Goal: Task Accomplishment & Management: Use online tool/utility

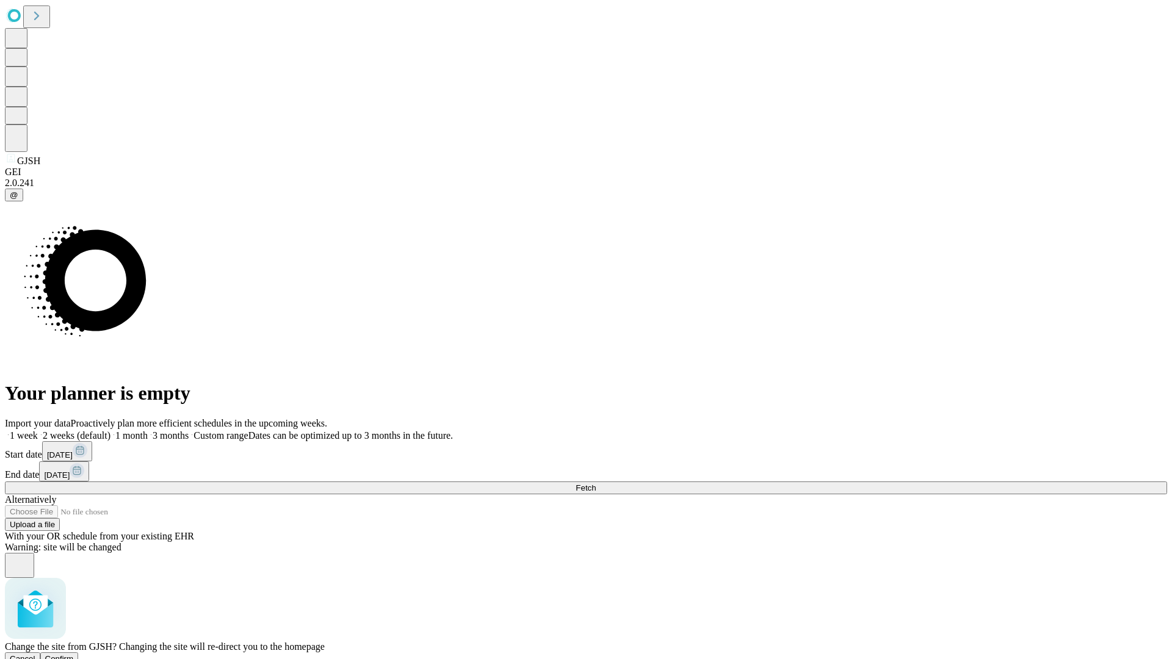
click at [74, 655] on span "Confirm" at bounding box center [59, 659] width 29 height 9
click at [111, 430] on label "2 weeks (default)" at bounding box center [74, 435] width 73 height 10
click at [596, 484] on span "Fetch" at bounding box center [586, 488] width 20 height 9
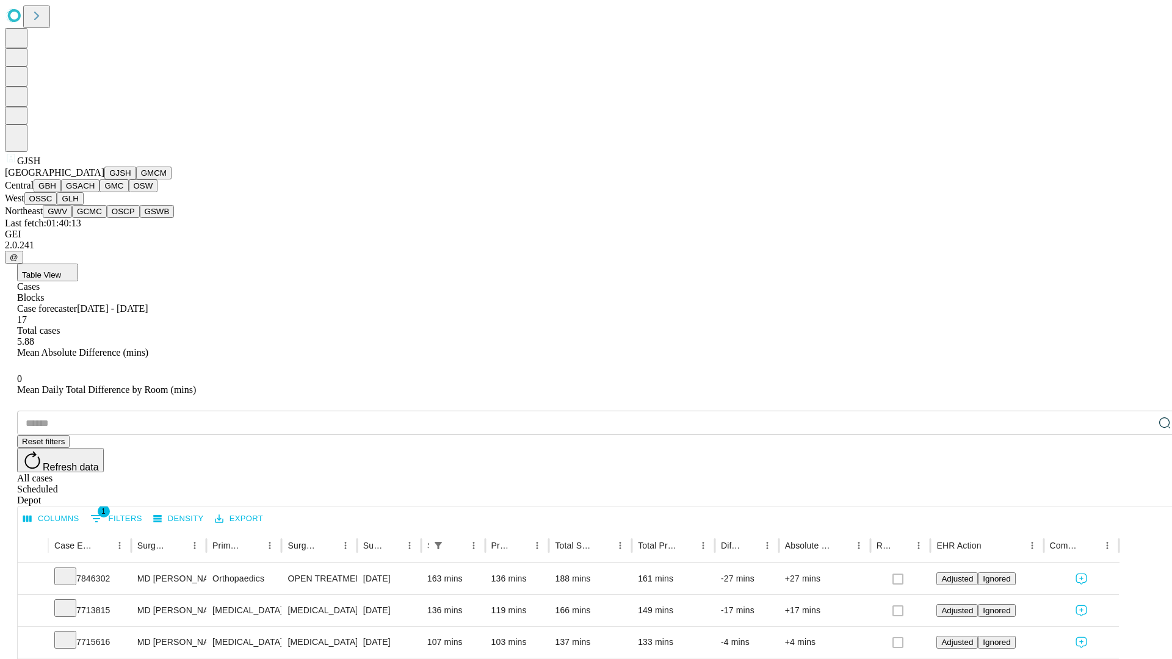
click at [136, 180] on button "GMCM" at bounding box center [153, 173] width 35 height 13
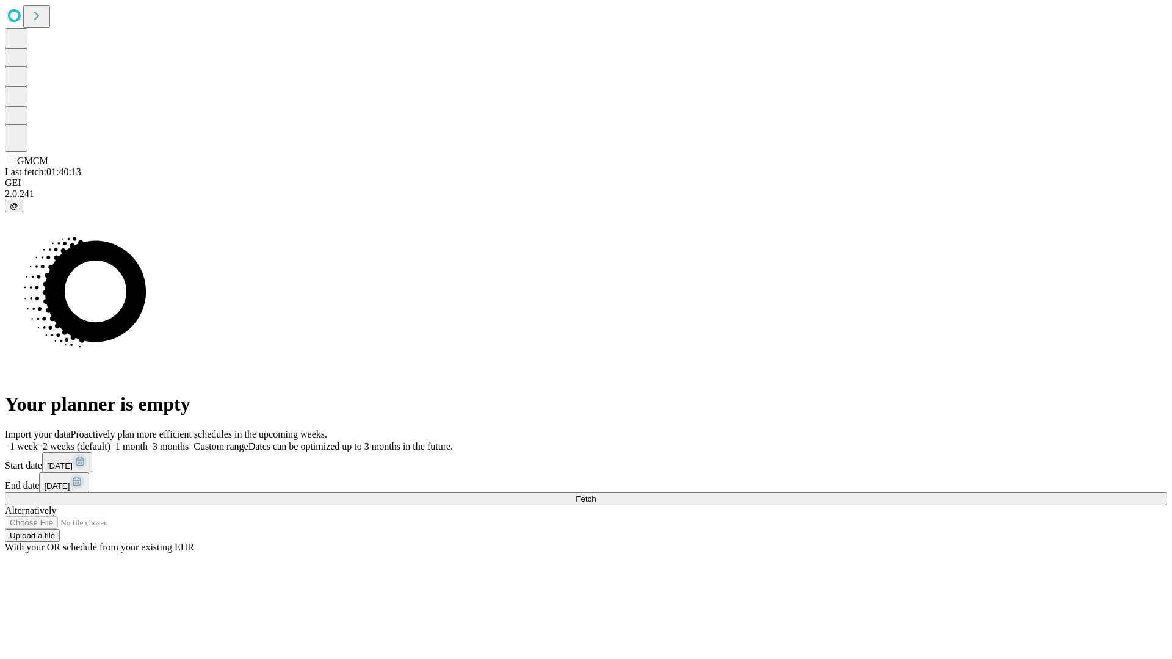
click at [111, 441] on label "2 weeks (default)" at bounding box center [74, 446] width 73 height 10
click at [596, 495] on span "Fetch" at bounding box center [586, 499] width 20 height 9
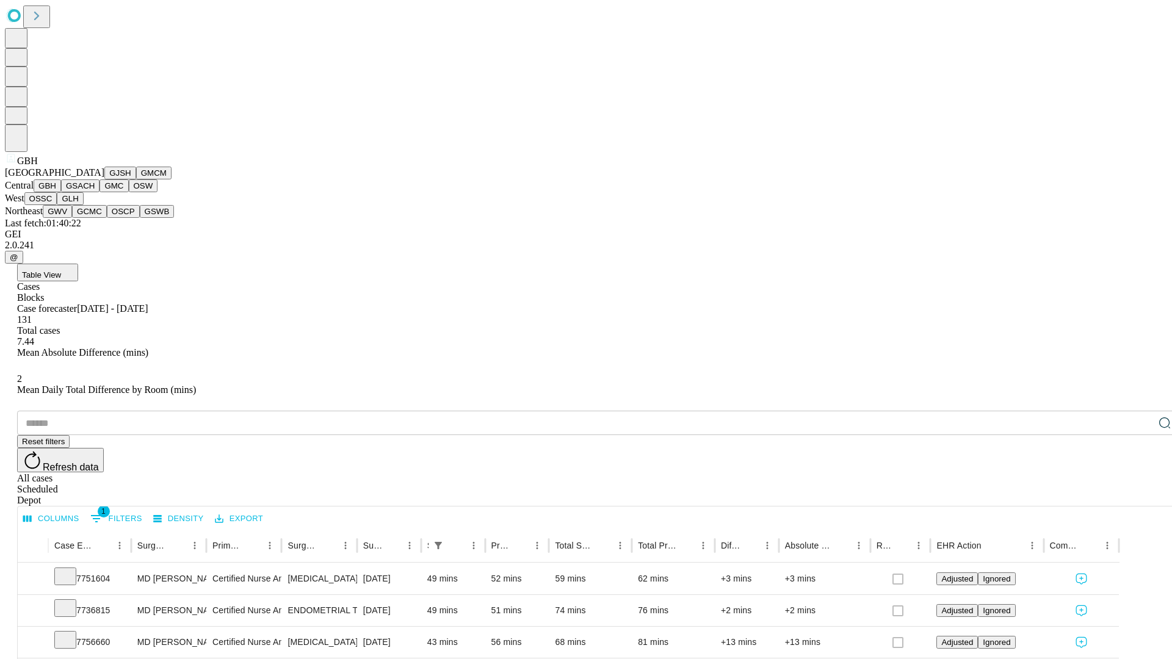
click at [95, 192] on button "GSACH" at bounding box center [80, 186] width 38 height 13
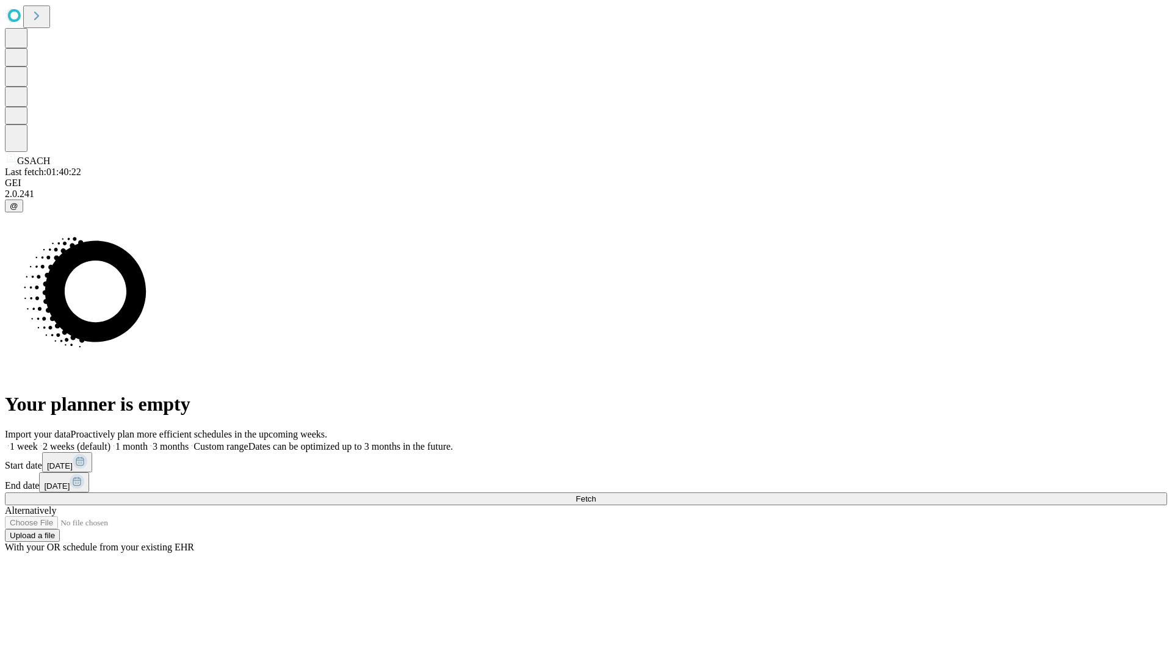
click at [111, 441] on label "2 weeks (default)" at bounding box center [74, 446] width 73 height 10
click at [596, 495] on span "Fetch" at bounding box center [586, 499] width 20 height 9
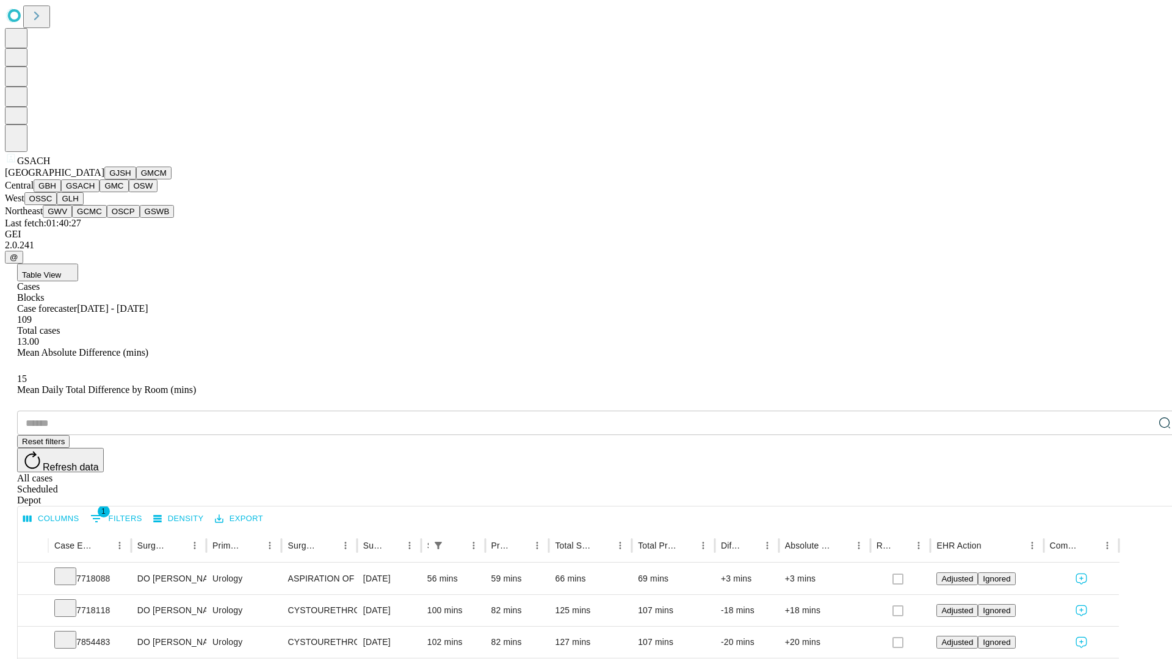
click at [100, 192] on button "GMC" at bounding box center [114, 186] width 29 height 13
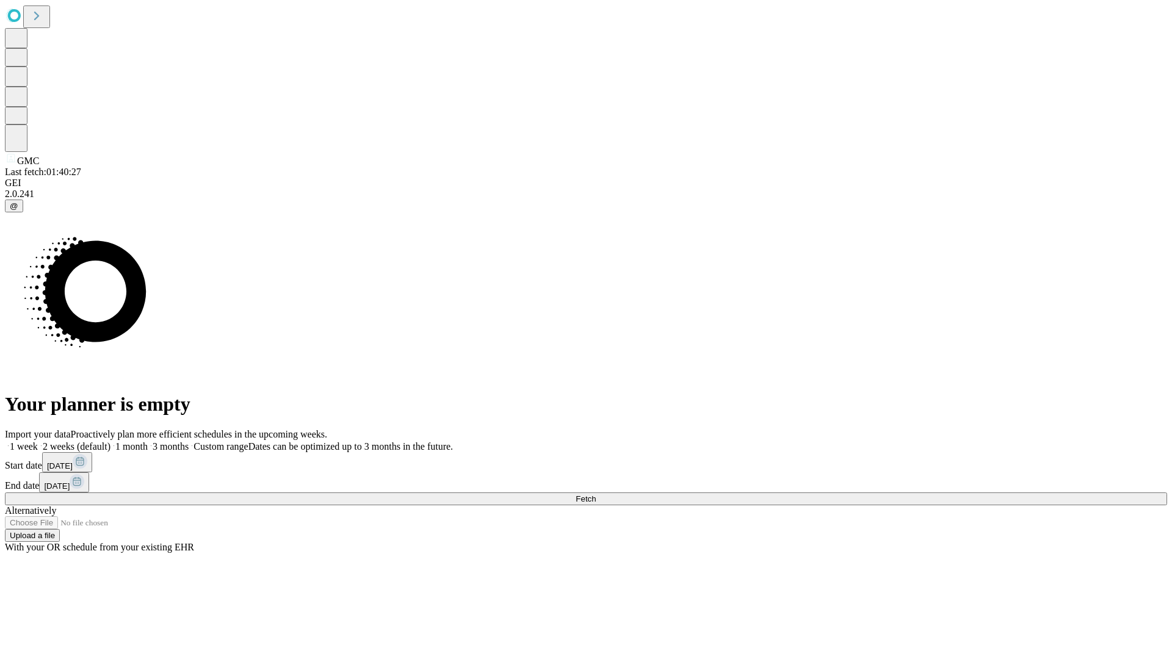
click at [111, 441] on label "2 weeks (default)" at bounding box center [74, 446] width 73 height 10
click at [596, 495] on span "Fetch" at bounding box center [586, 499] width 20 height 9
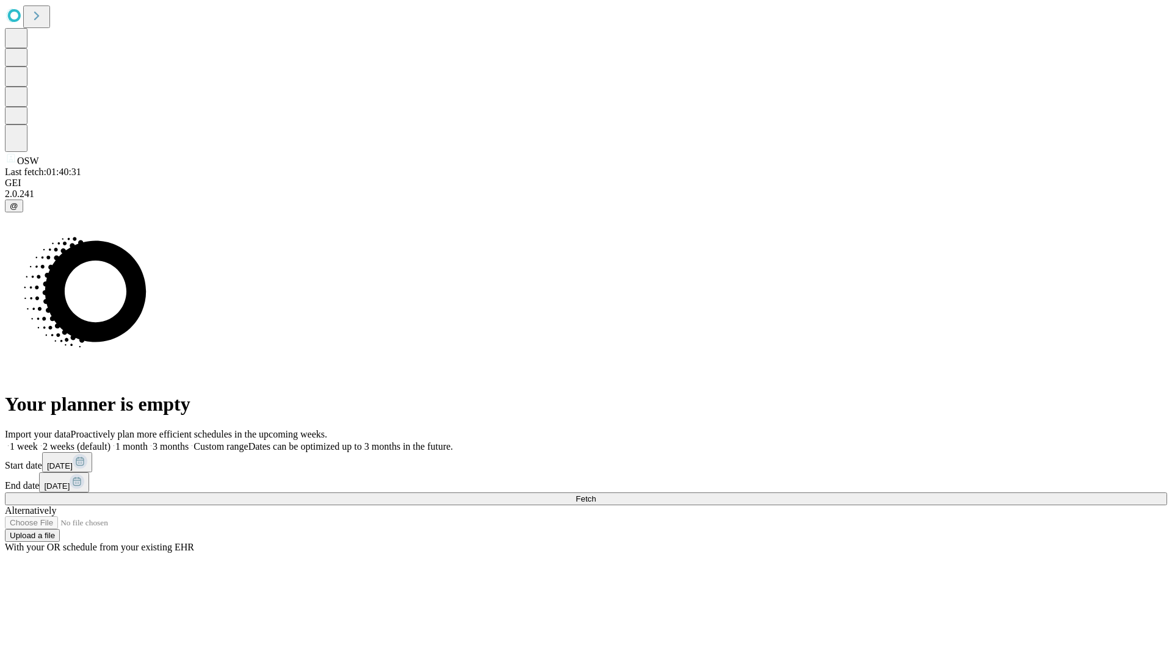
click at [111, 441] on label "2 weeks (default)" at bounding box center [74, 446] width 73 height 10
click at [596, 495] on span "Fetch" at bounding box center [586, 499] width 20 height 9
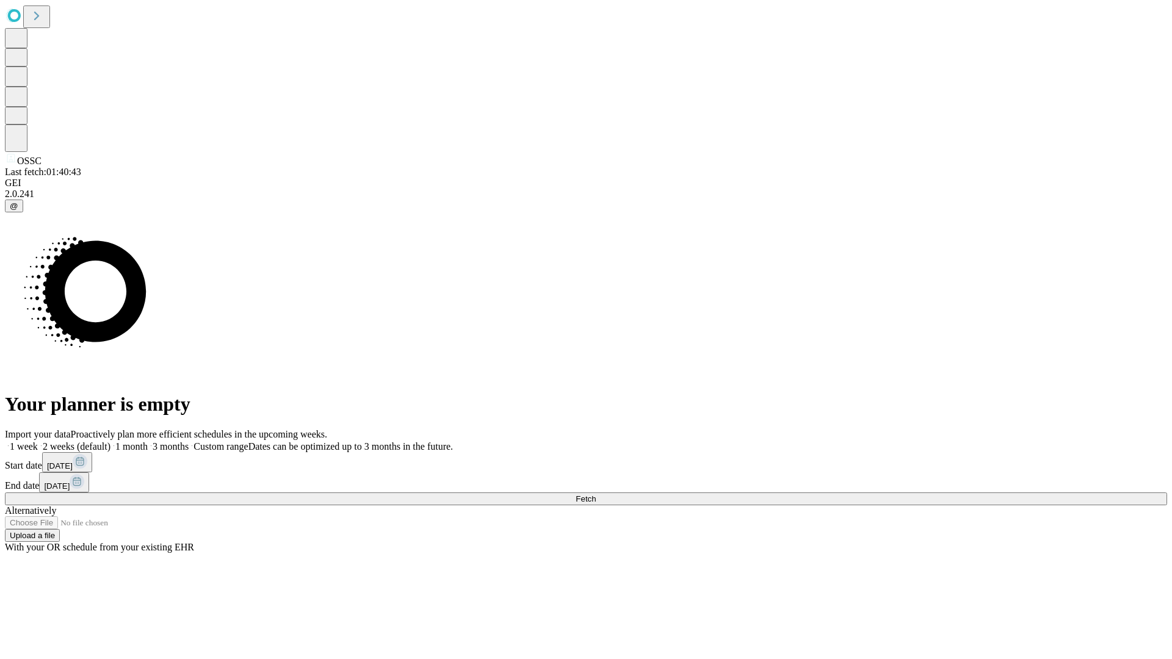
click at [111, 441] on label "2 weeks (default)" at bounding box center [74, 446] width 73 height 10
click at [596, 495] on span "Fetch" at bounding box center [586, 499] width 20 height 9
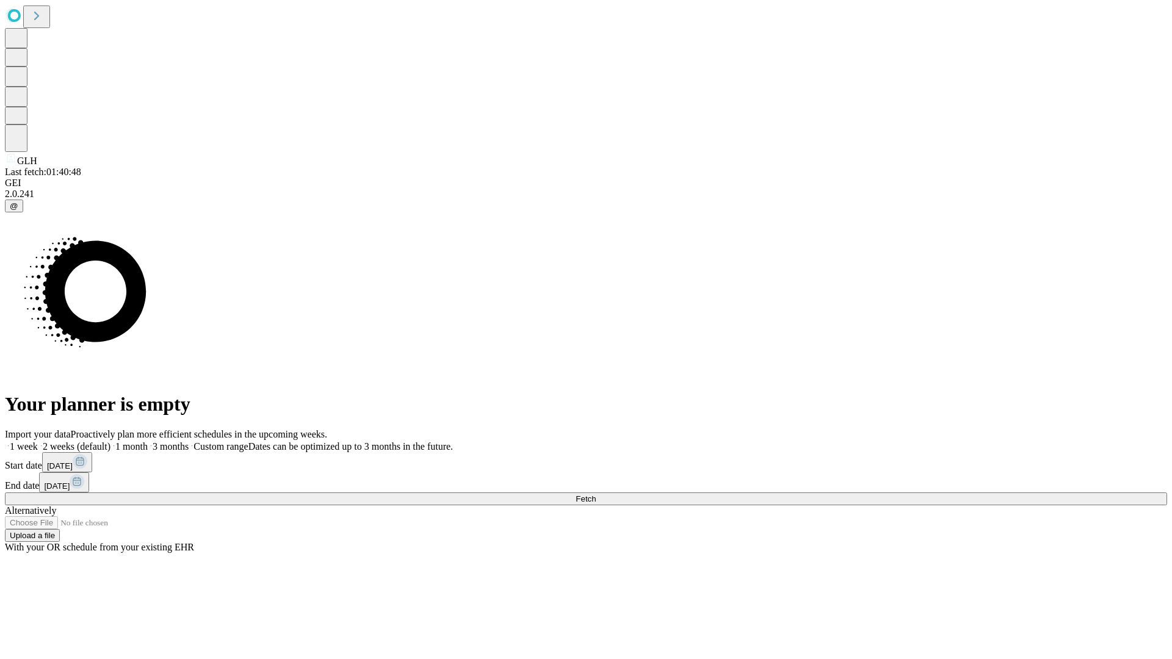
click at [596, 495] on span "Fetch" at bounding box center [586, 499] width 20 height 9
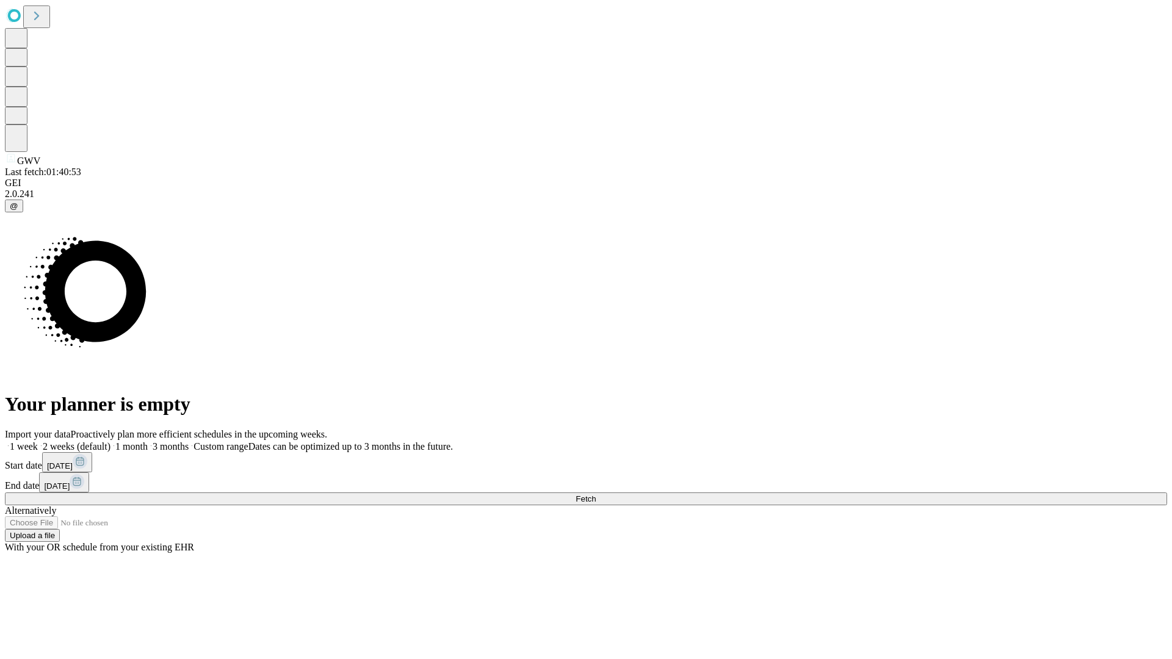
click at [111, 441] on label "2 weeks (default)" at bounding box center [74, 446] width 73 height 10
click at [596, 495] on span "Fetch" at bounding box center [586, 499] width 20 height 9
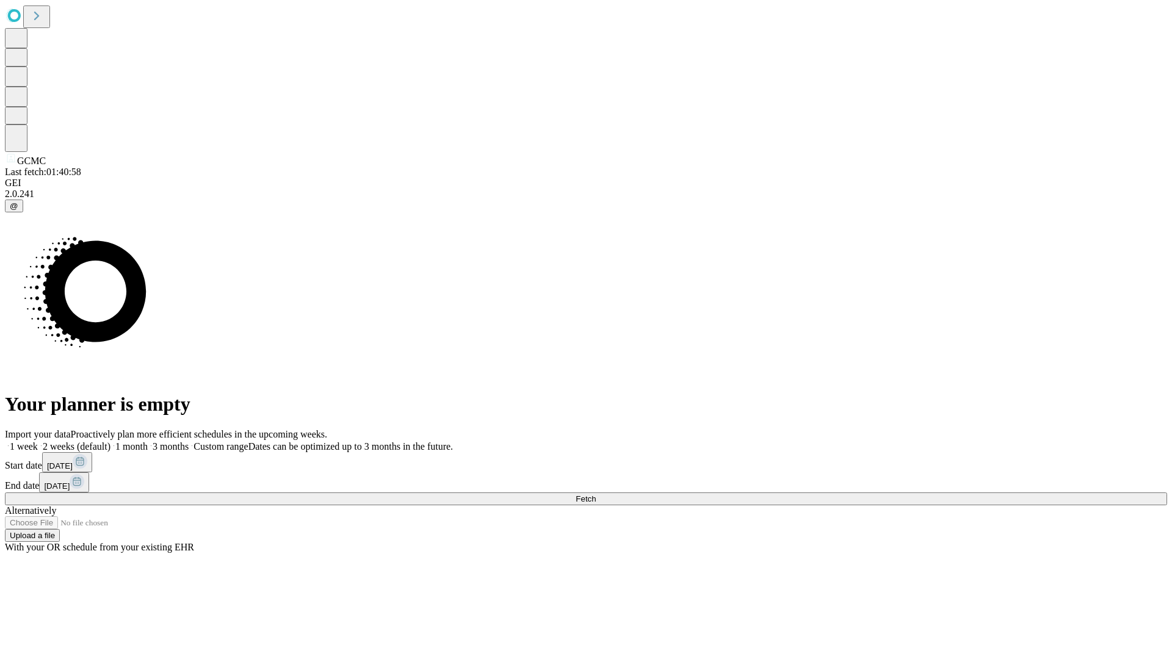
click at [111, 441] on label "2 weeks (default)" at bounding box center [74, 446] width 73 height 10
click at [596, 495] on span "Fetch" at bounding box center [586, 499] width 20 height 9
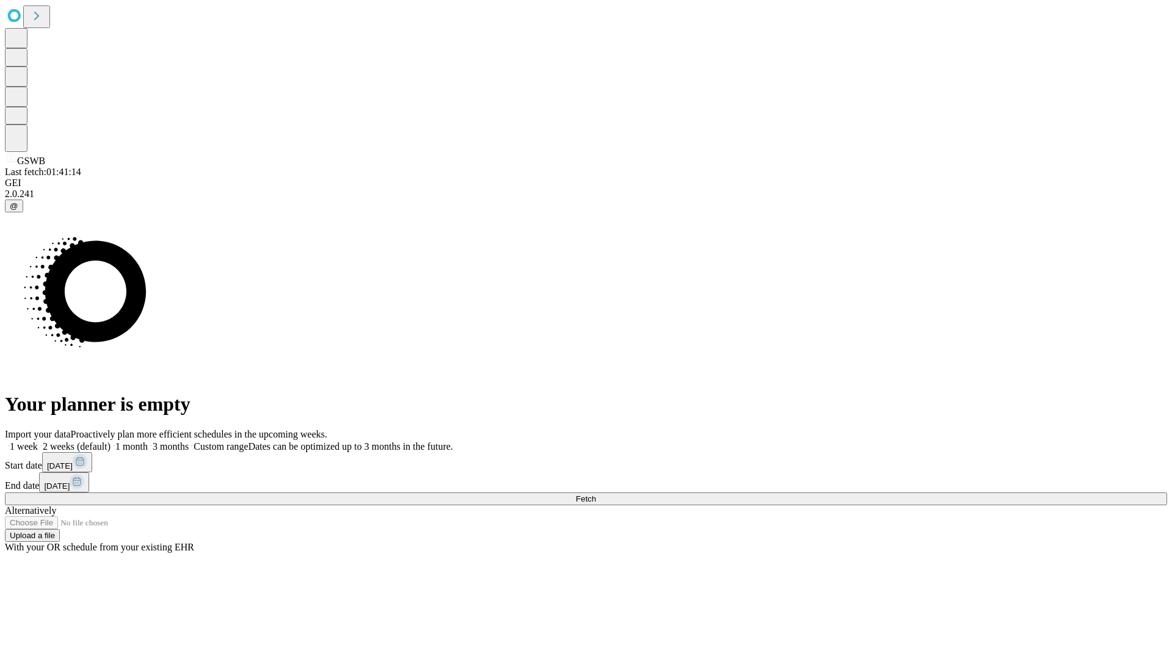
click at [596, 495] on span "Fetch" at bounding box center [586, 499] width 20 height 9
